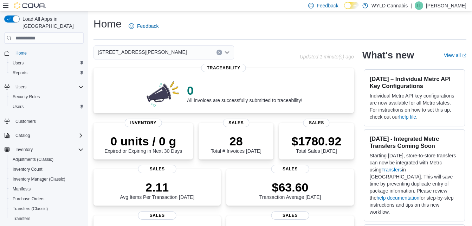
click at [228, 52] on icon "Open list of options" at bounding box center [227, 52] width 4 height 2
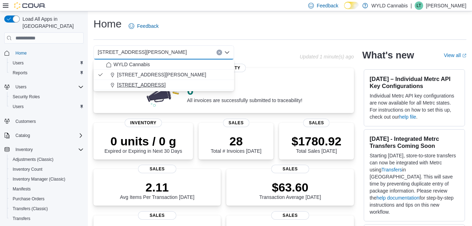
click at [162, 85] on span "[STREET_ADDRESS]" at bounding box center [141, 84] width 48 height 7
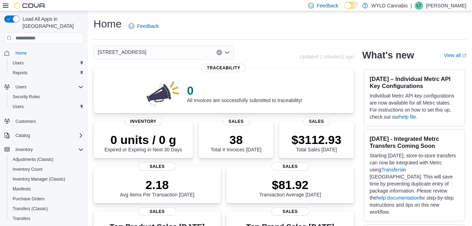
click at [227, 52] on icon "Open list of options" at bounding box center [227, 53] width 6 height 6
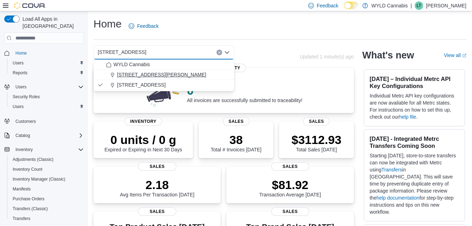
click at [143, 74] on span "[STREET_ADDRESS][PERSON_NAME]" at bounding box center [161, 74] width 89 height 7
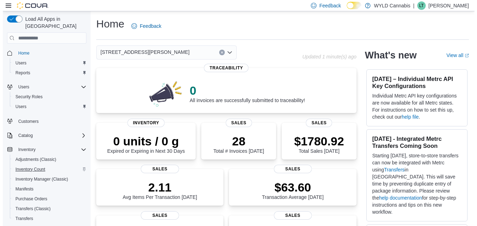
scroll to position [107, 0]
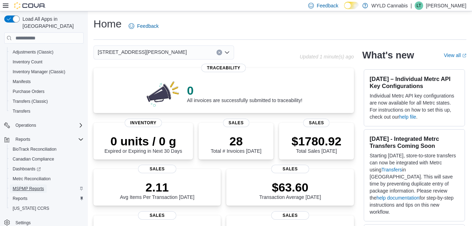
click at [27, 186] on span "MSPMP Reports" at bounding box center [28, 189] width 31 height 6
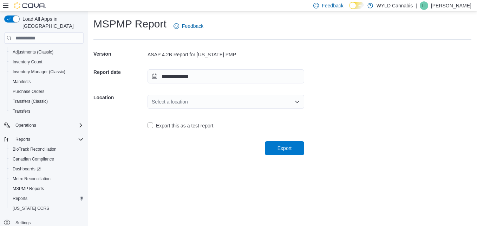
click at [265, 105] on div "Select a location" at bounding box center [226, 102] width 157 height 14
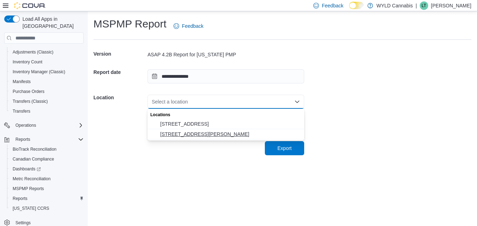
click at [196, 133] on span "[STREET_ADDRESS][PERSON_NAME]" at bounding box center [230, 133] width 140 height 7
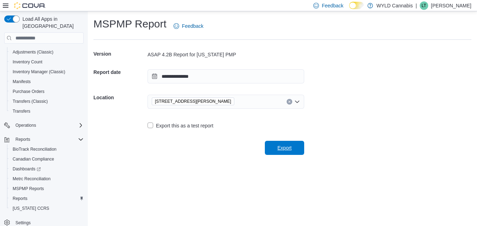
click at [294, 145] on span "Export" at bounding box center [284, 148] width 31 height 14
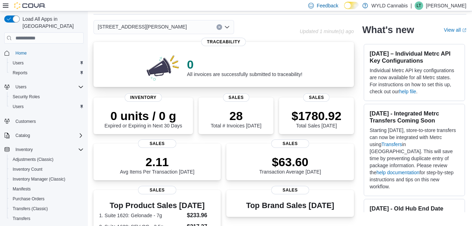
scroll to position [25, 0]
click at [228, 26] on icon "Open list of options" at bounding box center [227, 28] width 6 height 6
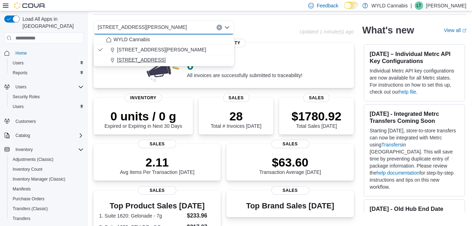
click at [131, 59] on span "[STREET_ADDRESS]" at bounding box center [141, 59] width 48 height 7
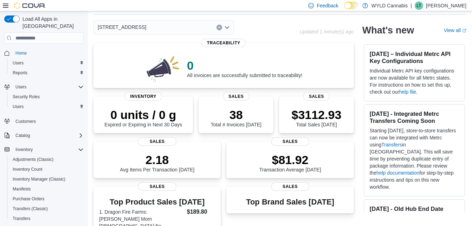
click at [227, 27] on icon "Open list of options" at bounding box center [227, 28] width 6 height 6
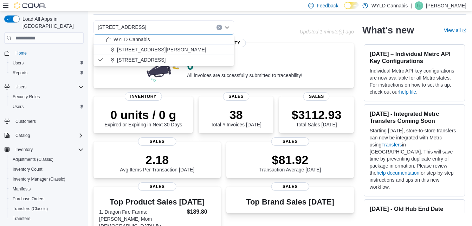
click at [145, 49] on span "[STREET_ADDRESS][PERSON_NAME]" at bounding box center [161, 49] width 89 height 7
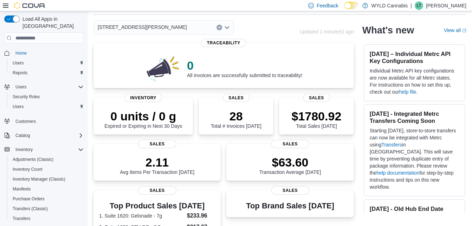
click at [228, 26] on icon "Open list of options" at bounding box center [227, 28] width 6 height 6
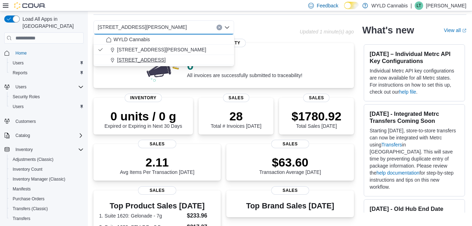
click at [152, 61] on span "[STREET_ADDRESS]" at bounding box center [141, 59] width 48 height 7
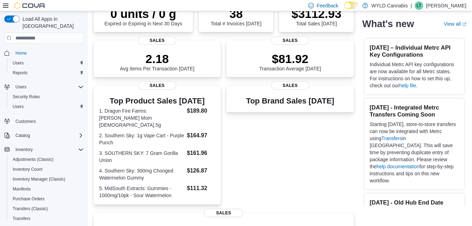
scroll to position [0, 0]
